Goal: Register for event/course

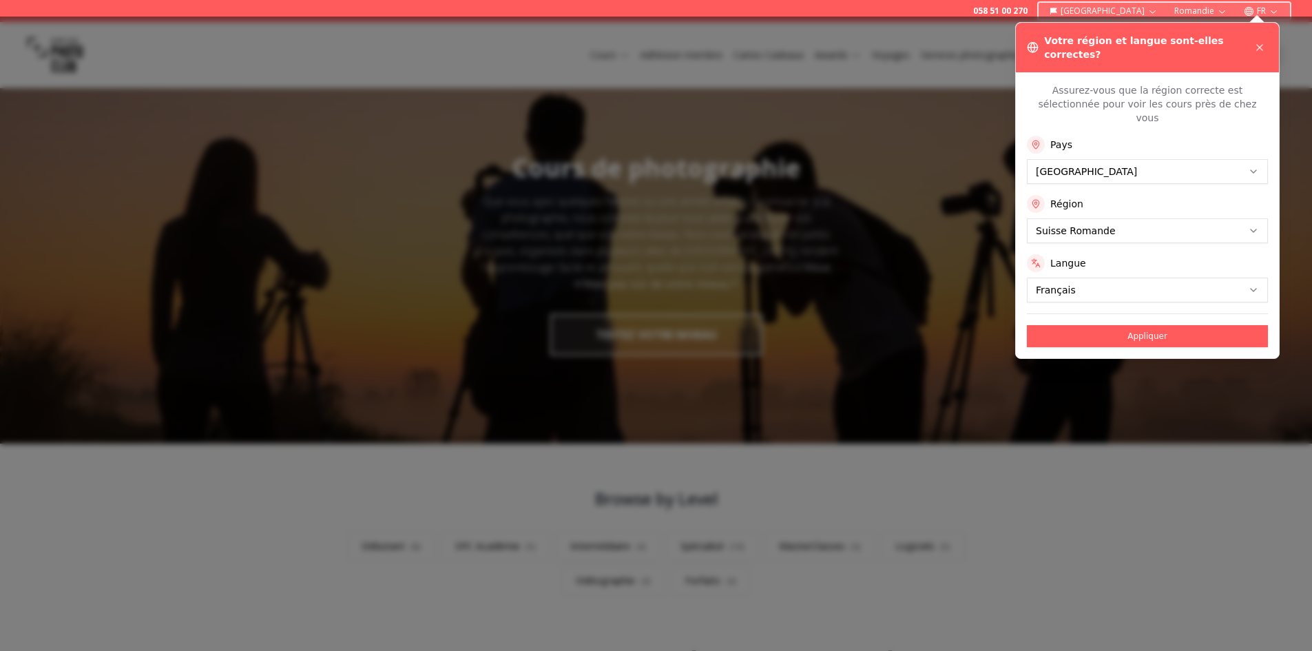
drag, startPoint x: 1137, startPoint y: 311, endPoint x: 1037, endPoint y: 314, distance: 99.9
click at [1137, 325] on button "Appliquer" at bounding box center [1147, 336] width 241 height 22
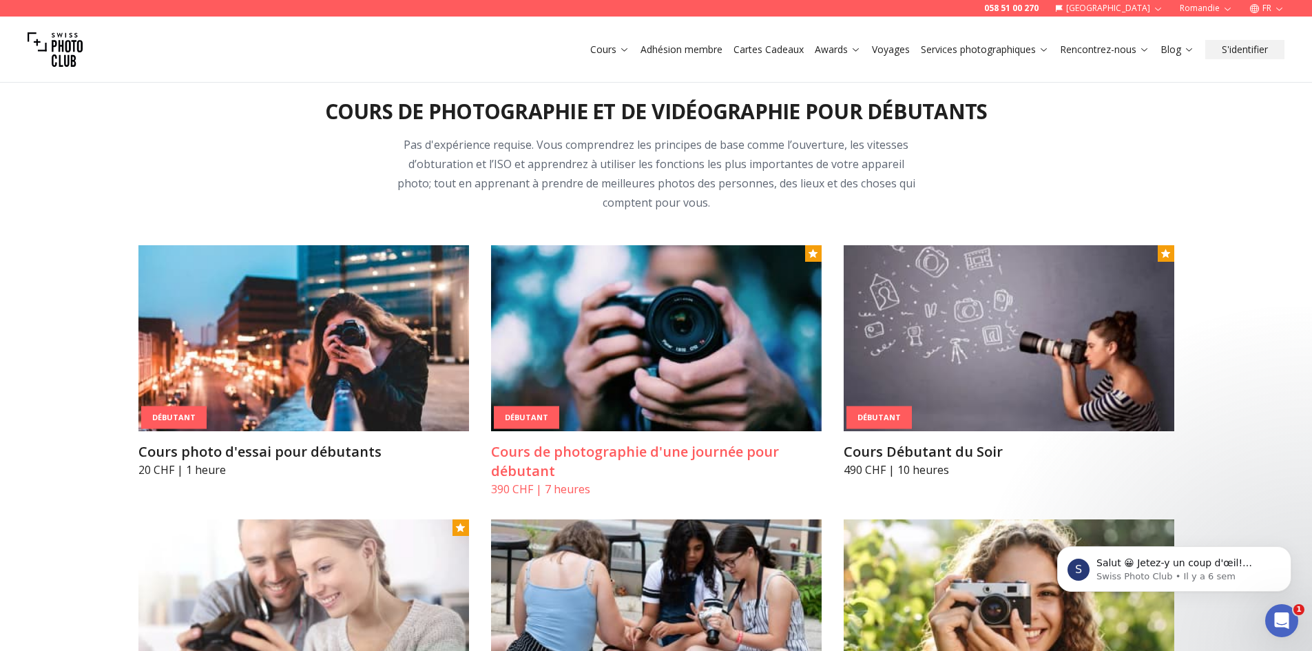
click at [694, 317] on img at bounding box center [656, 338] width 331 height 186
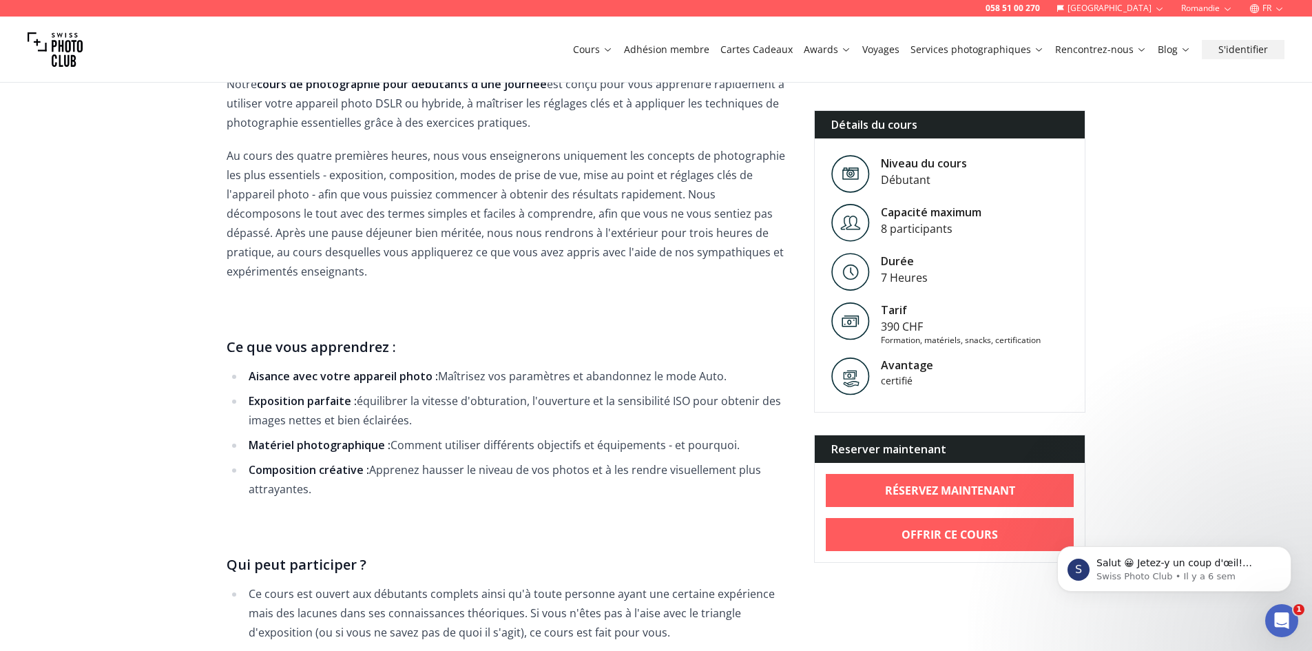
scroll to position [620, 0]
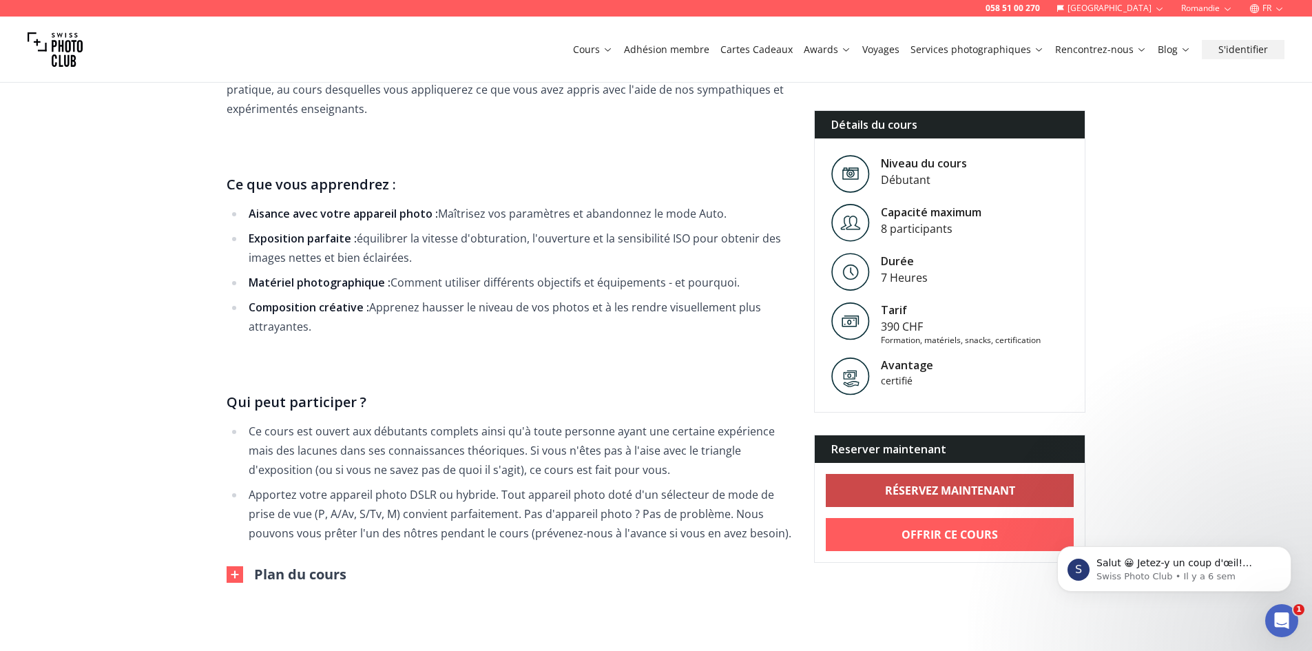
click at [949, 497] on b "RÉSERVEZ MAINTENANT" at bounding box center [950, 490] width 130 height 17
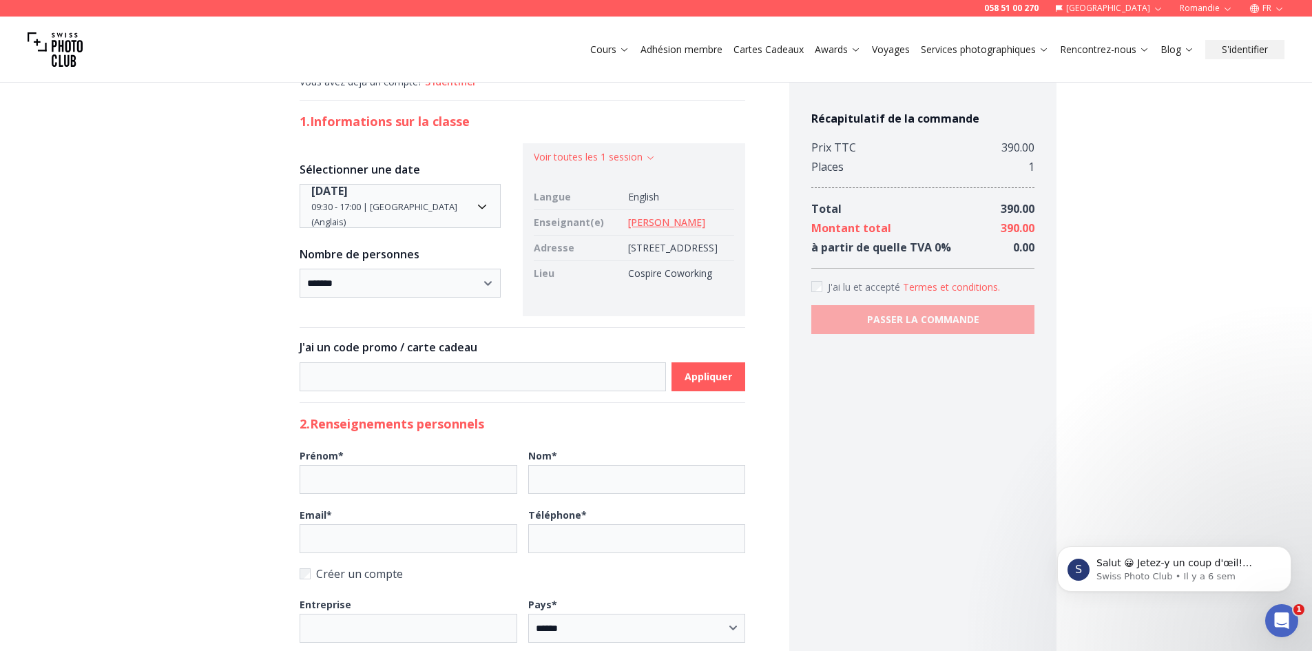
scroll to position [0, 0]
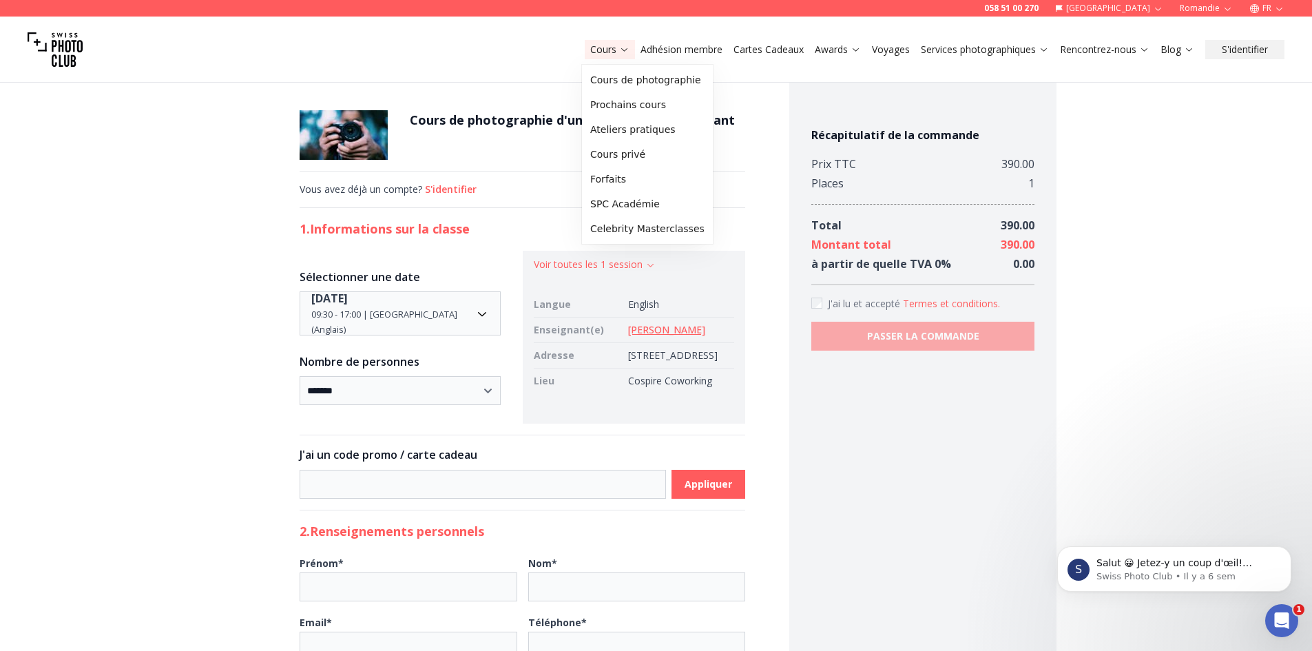
click at [605, 49] on link "Cours" at bounding box center [609, 50] width 39 height 14
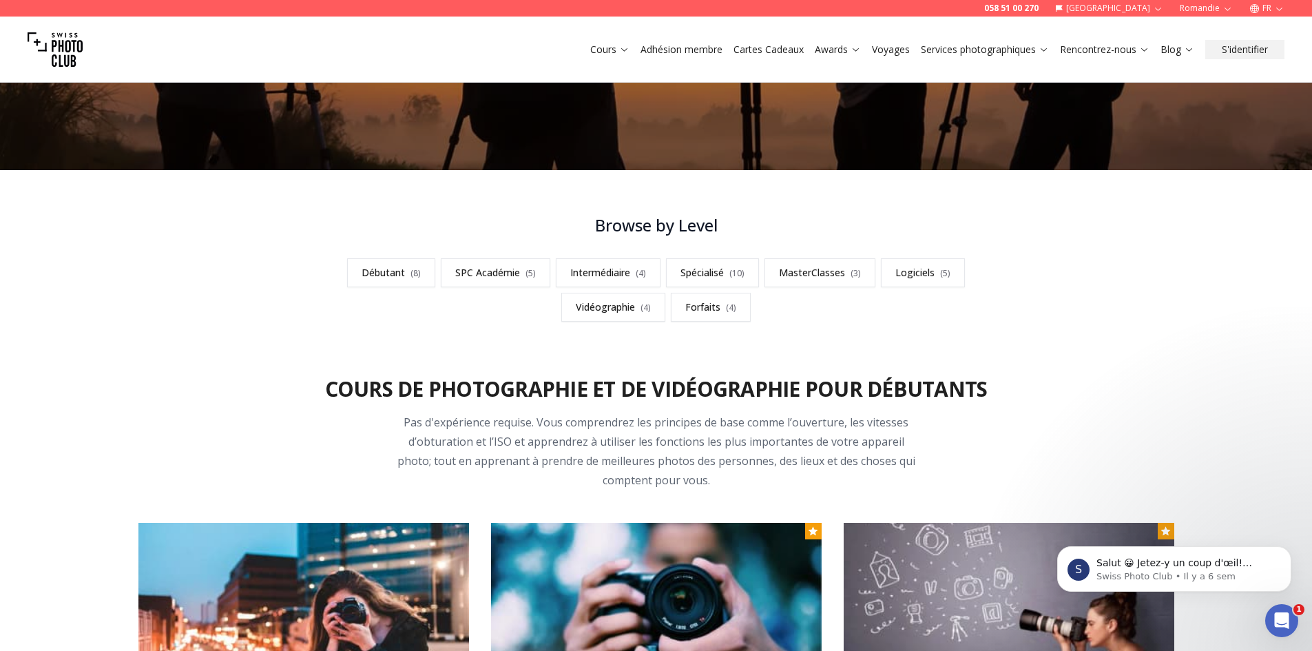
scroll to position [276, 0]
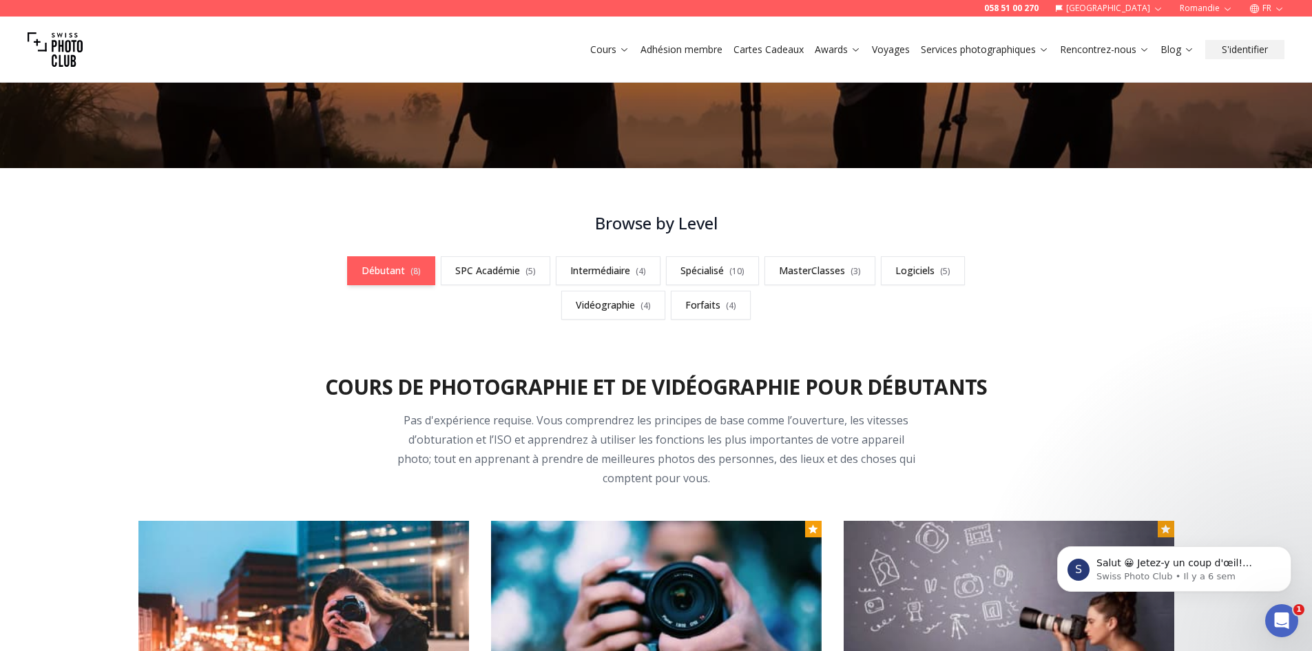
click at [382, 266] on link "Débutant ( 8 )" at bounding box center [391, 270] width 88 height 29
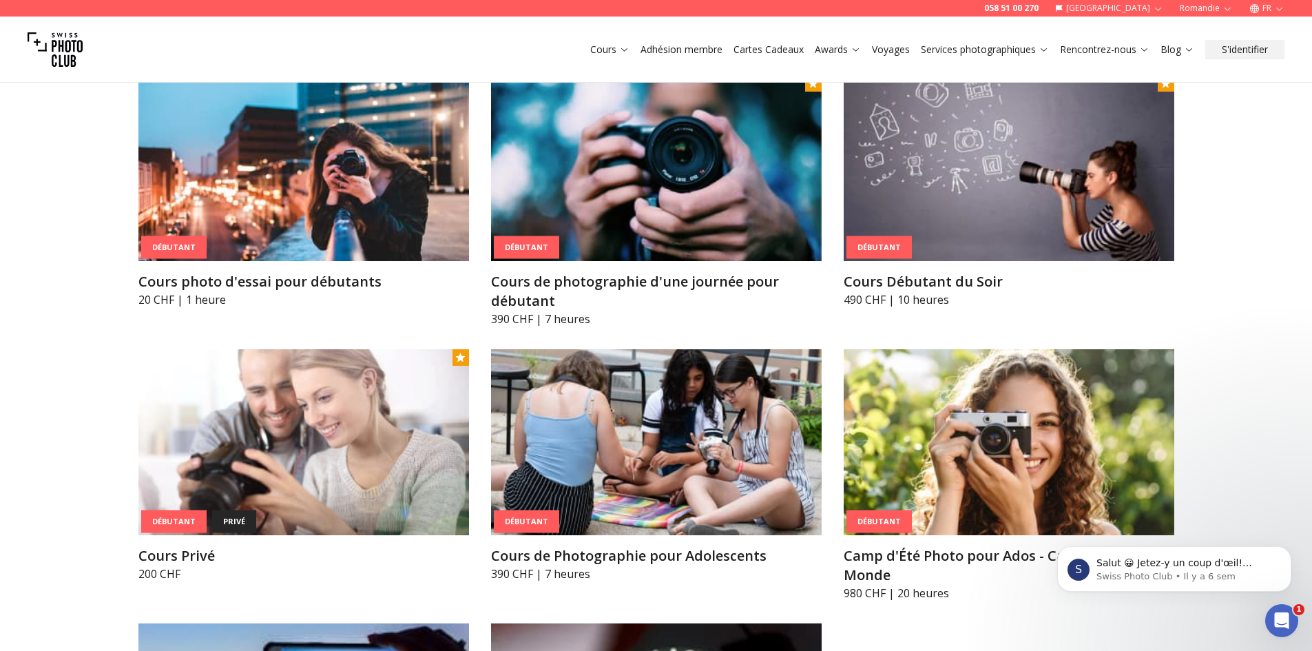
scroll to position [758, 0]
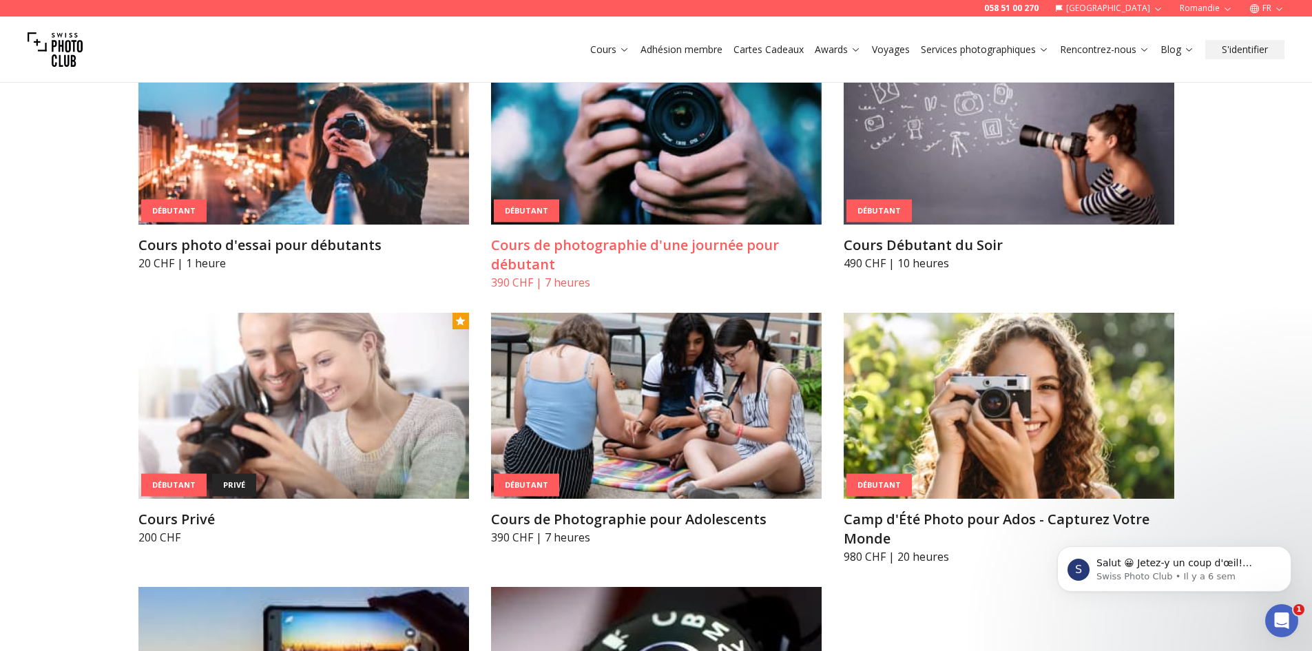
click at [563, 245] on h3 "Cours de photographie d'une journée pour débutant" at bounding box center [656, 255] width 331 height 39
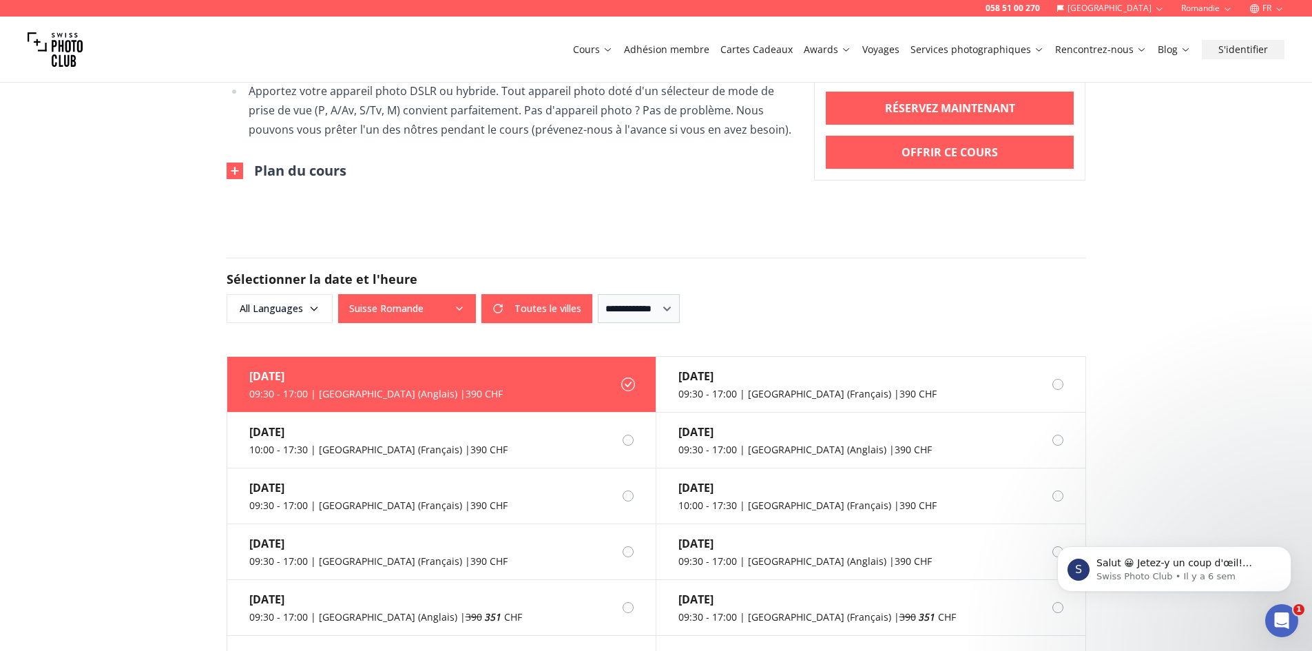
scroll to position [1033, 0]
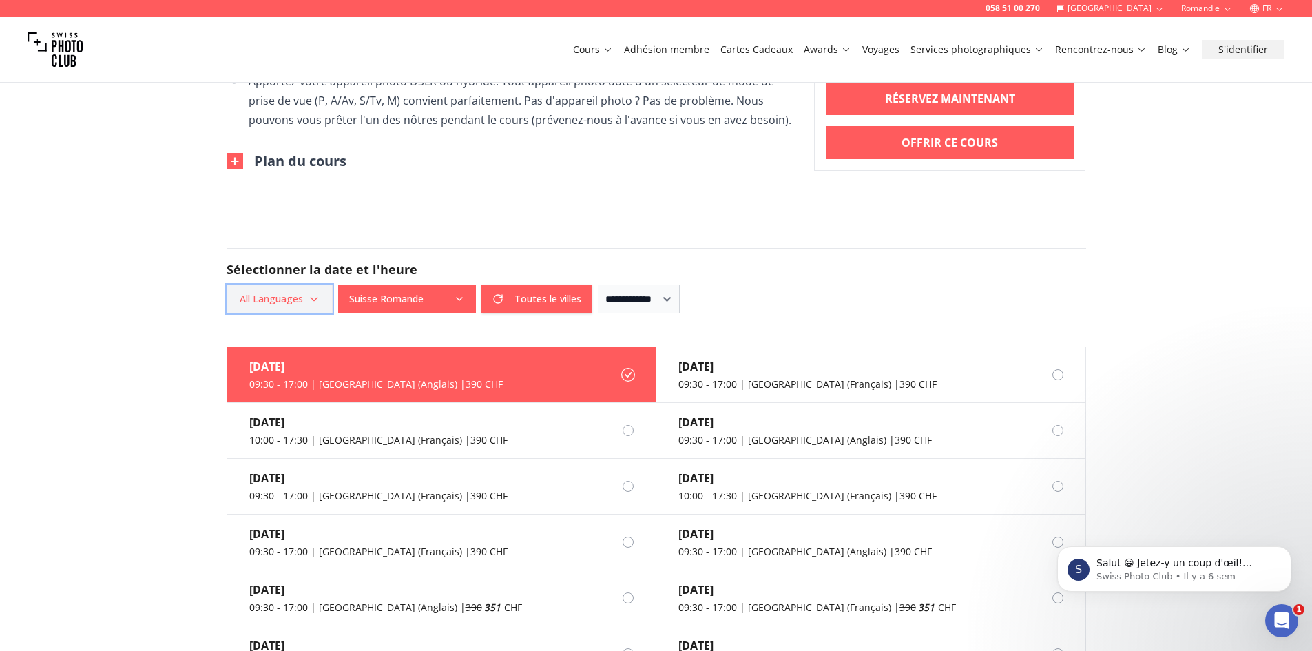
click at [273, 287] on span "All Languages" at bounding box center [280, 299] width 102 height 25
click at [247, 374] on label "French" at bounding box center [277, 377] width 110 height 17
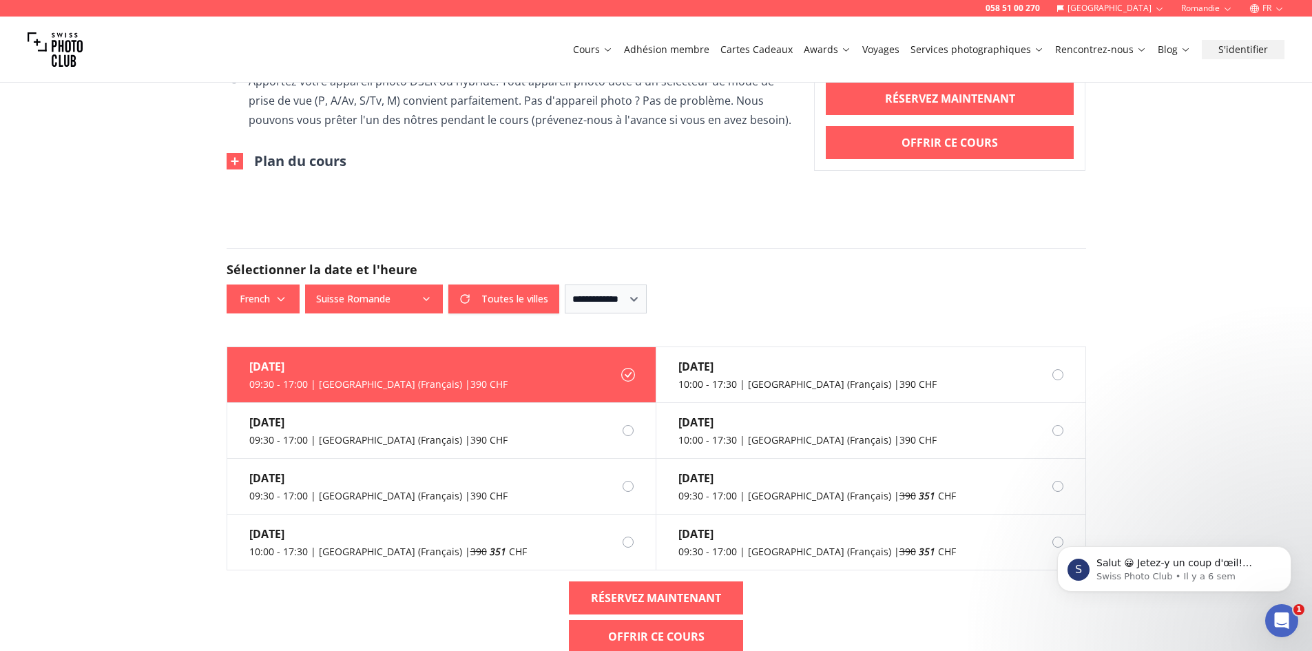
click at [120, 238] on div "058 51 00 270 Suisse Romandie FR Cours Adhésion membre Cartes Cadeaux Awards Vo…" at bounding box center [656, 407] width 1312 height 2881
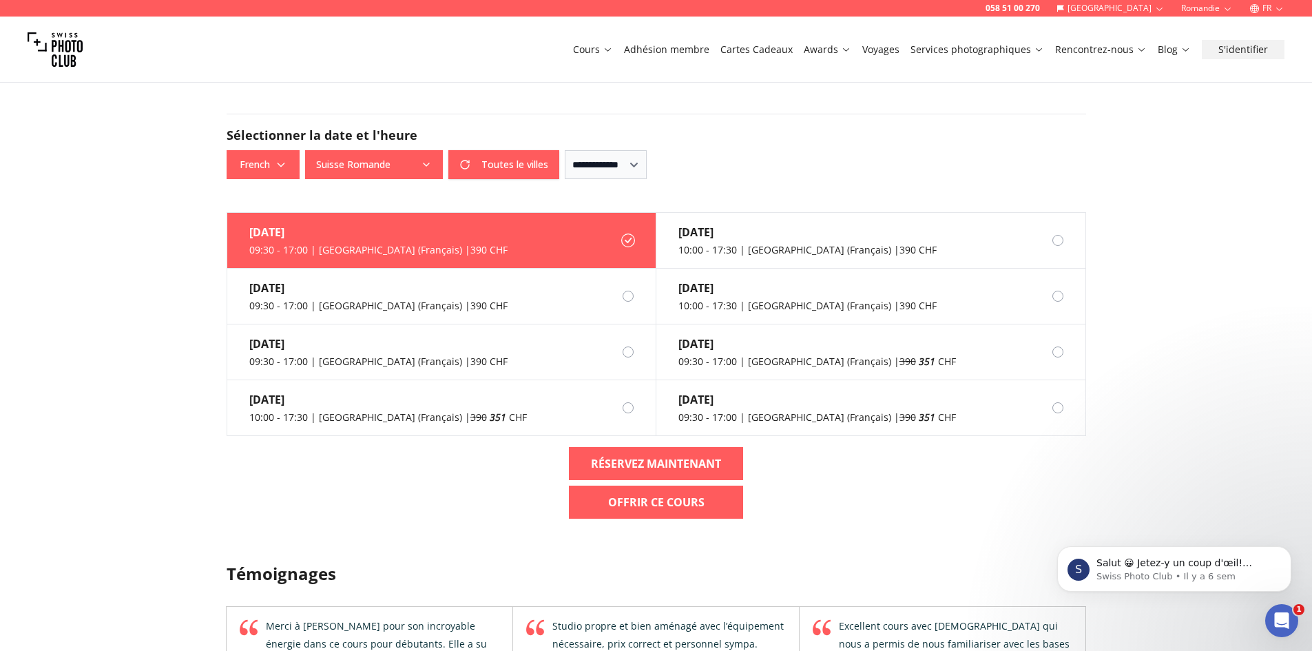
scroll to position [1171, 0]
